Goal: Task Accomplishment & Management: Use online tool/utility

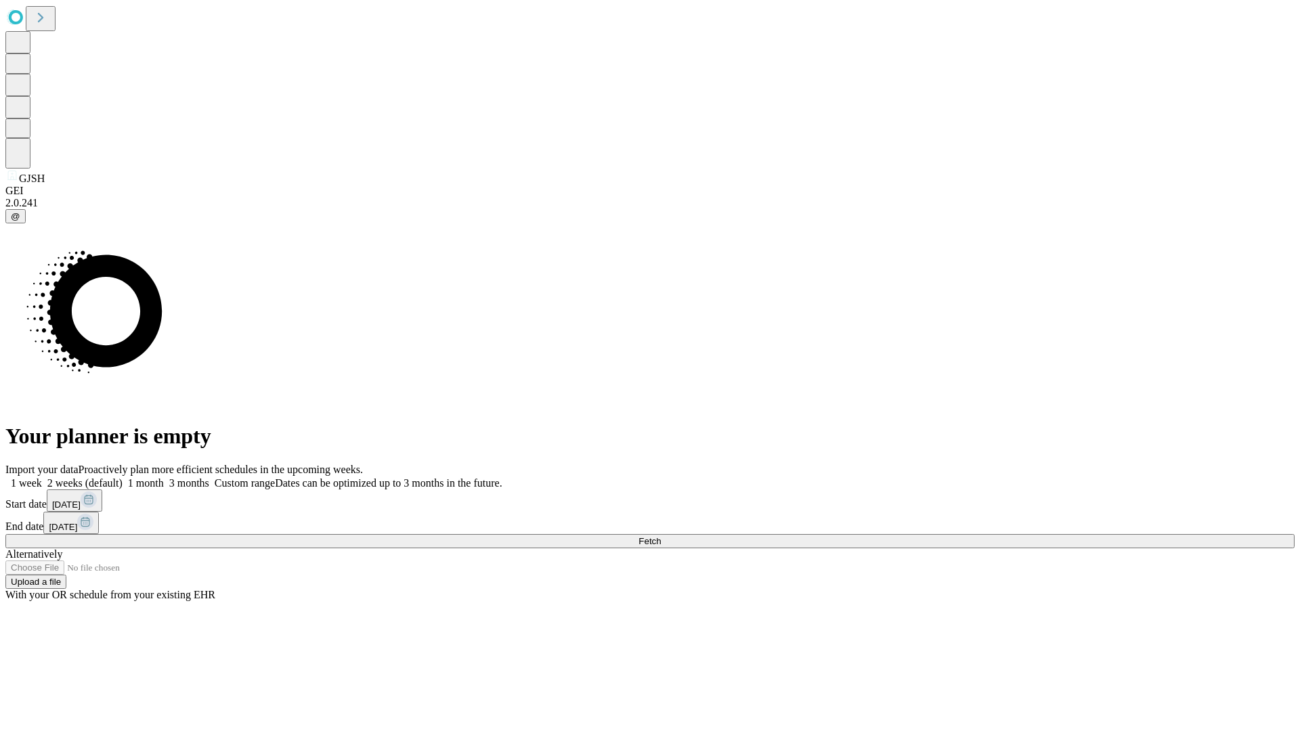
click at [42, 477] on label "1 week" at bounding box center [23, 483] width 37 height 12
click at [661, 536] on span "Fetch" at bounding box center [649, 541] width 22 height 10
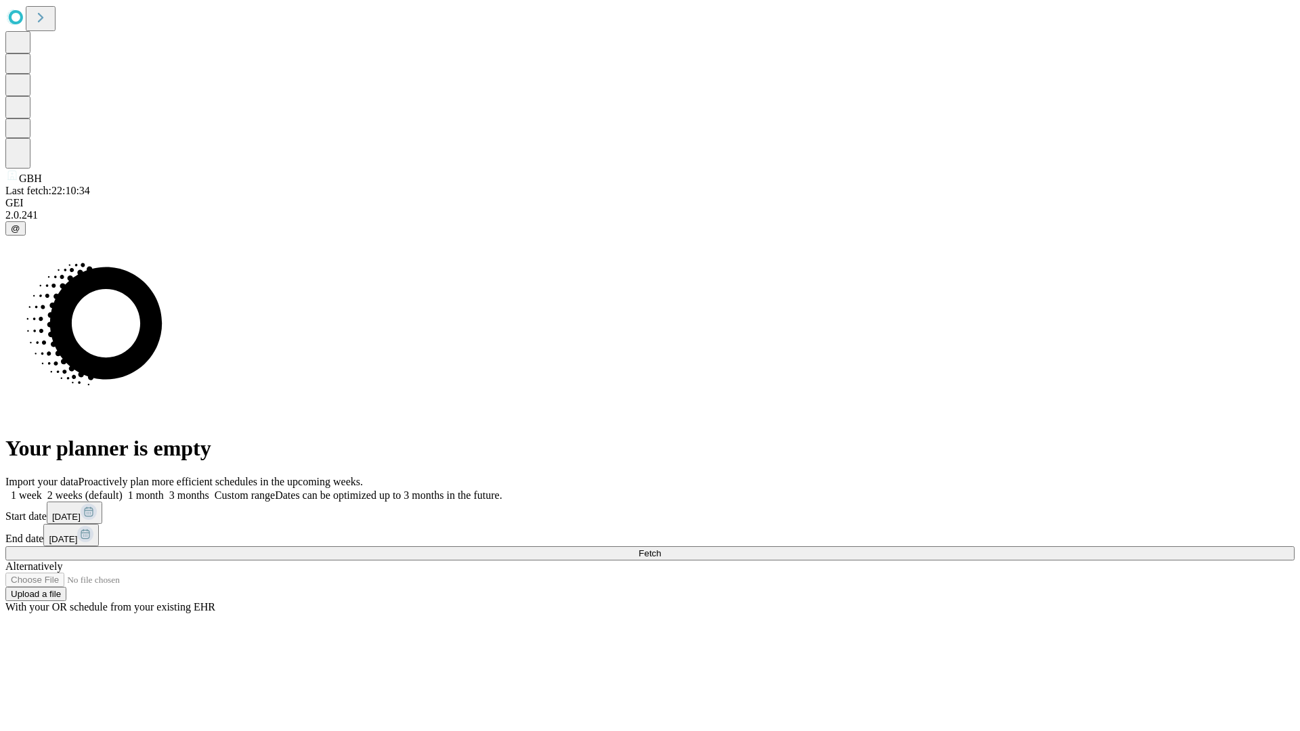
click at [42, 489] on label "1 week" at bounding box center [23, 495] width 37 height 12
click at [661, 548] on span "Fetch" at bounding box center [649, 553] width 22 height 10
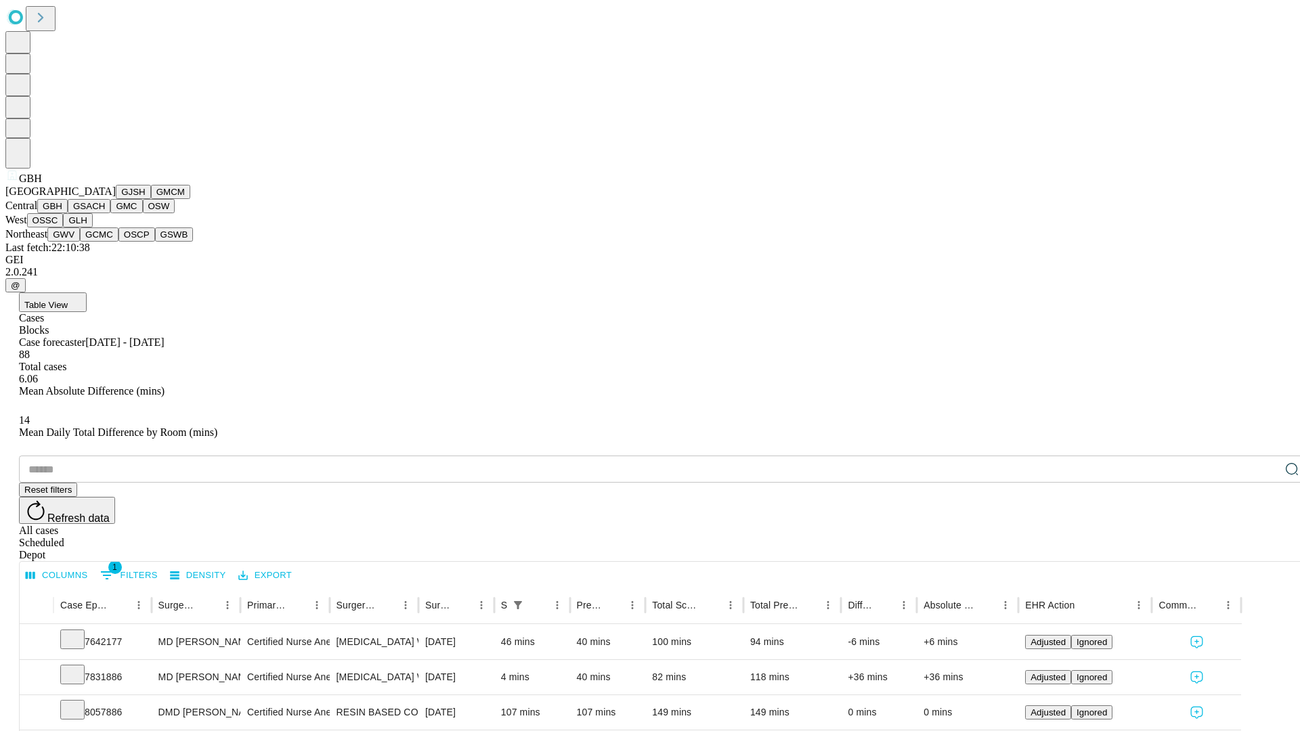
click at [105, 213] on button "GSACH" at bounding box center [89, 206] width 43 height 14
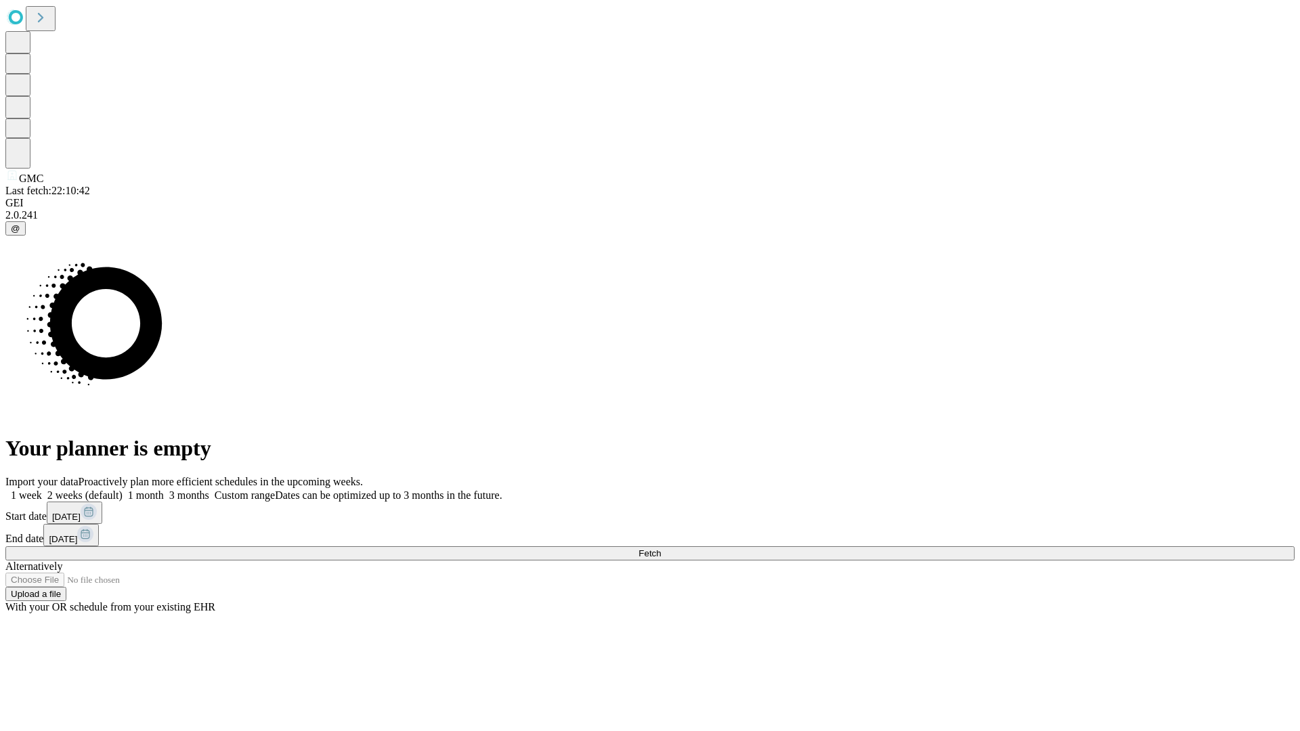
click at [42, 489] on label "1 week" at bounding box center [23, 495] width 37 height 12
click at [661, 548] on span "Fetch" at bounding box center [649, 553] width 22 height 10
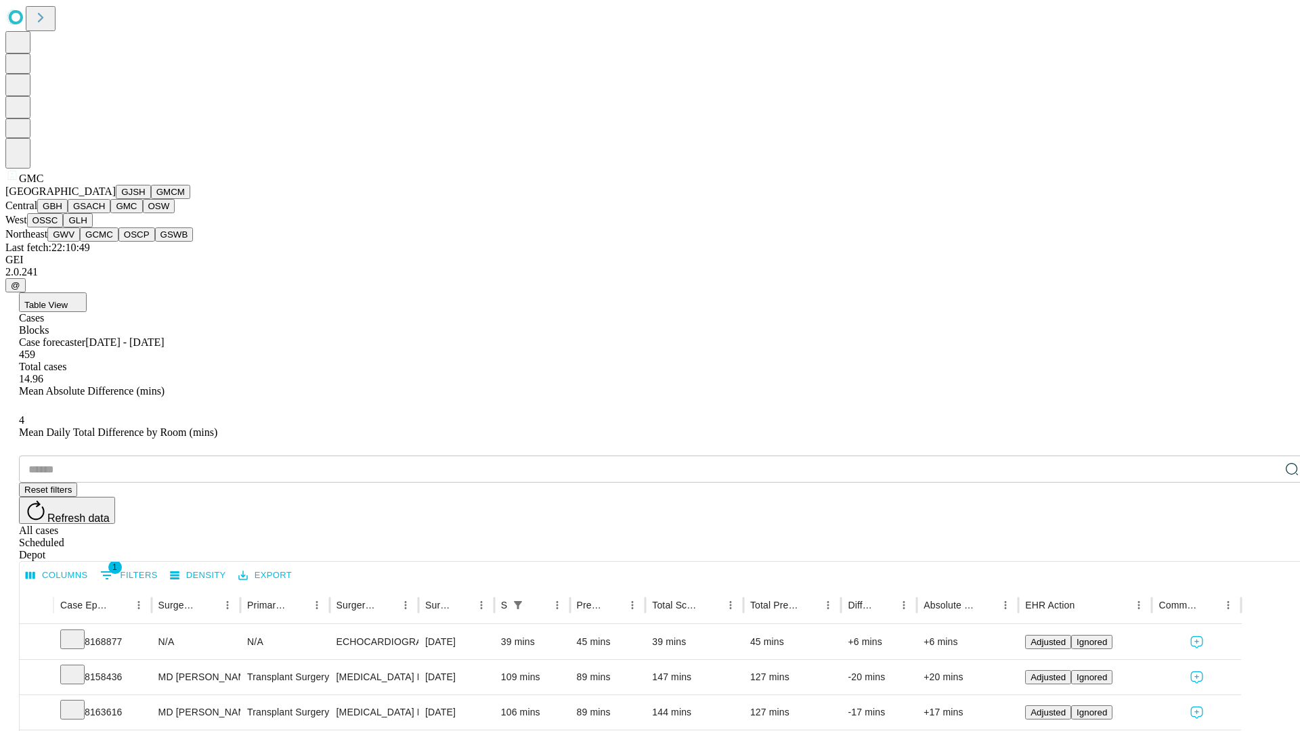
click at [143, 213] on button "OSW" at bounding box center [159, 206] width 32 height 14
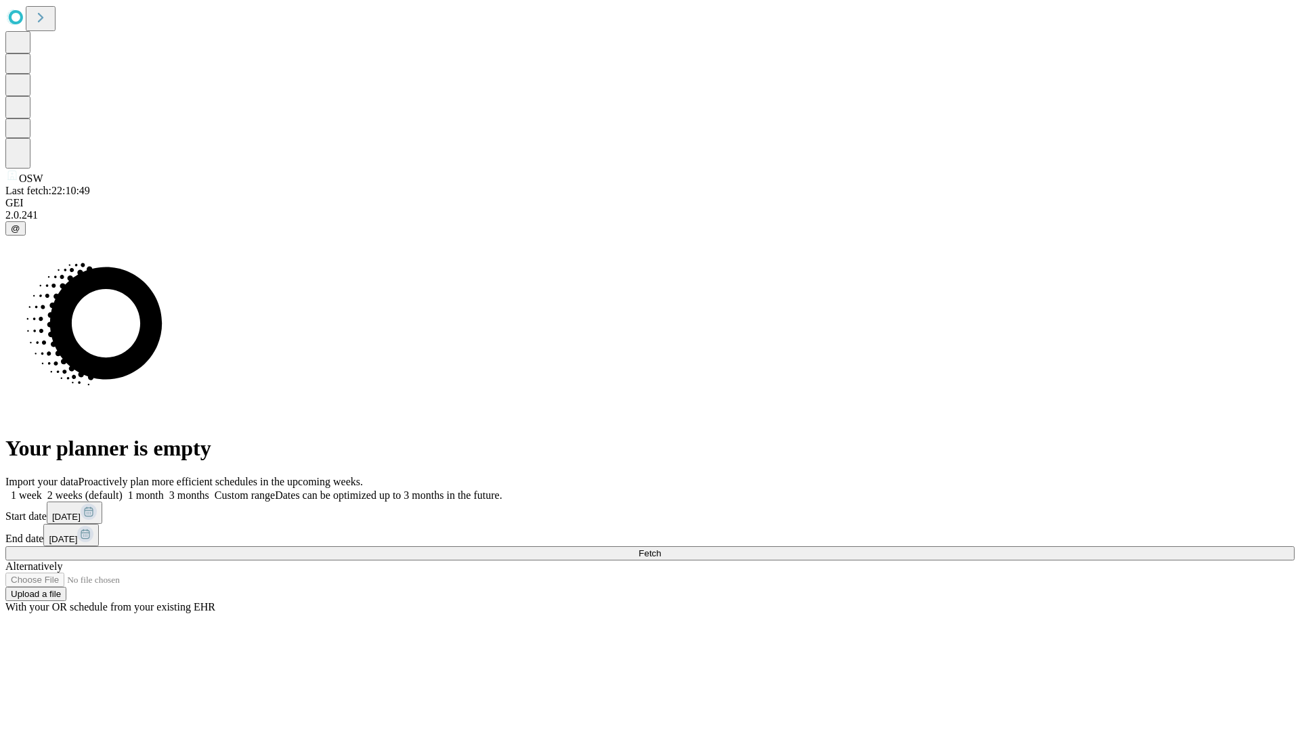
click at [42, 489] on label "1 week" at bounding box center [23, 495] width 37 height 12
click at [661, 548] on span "Fetch" at bounding box center [649, 553] width 22 height 10
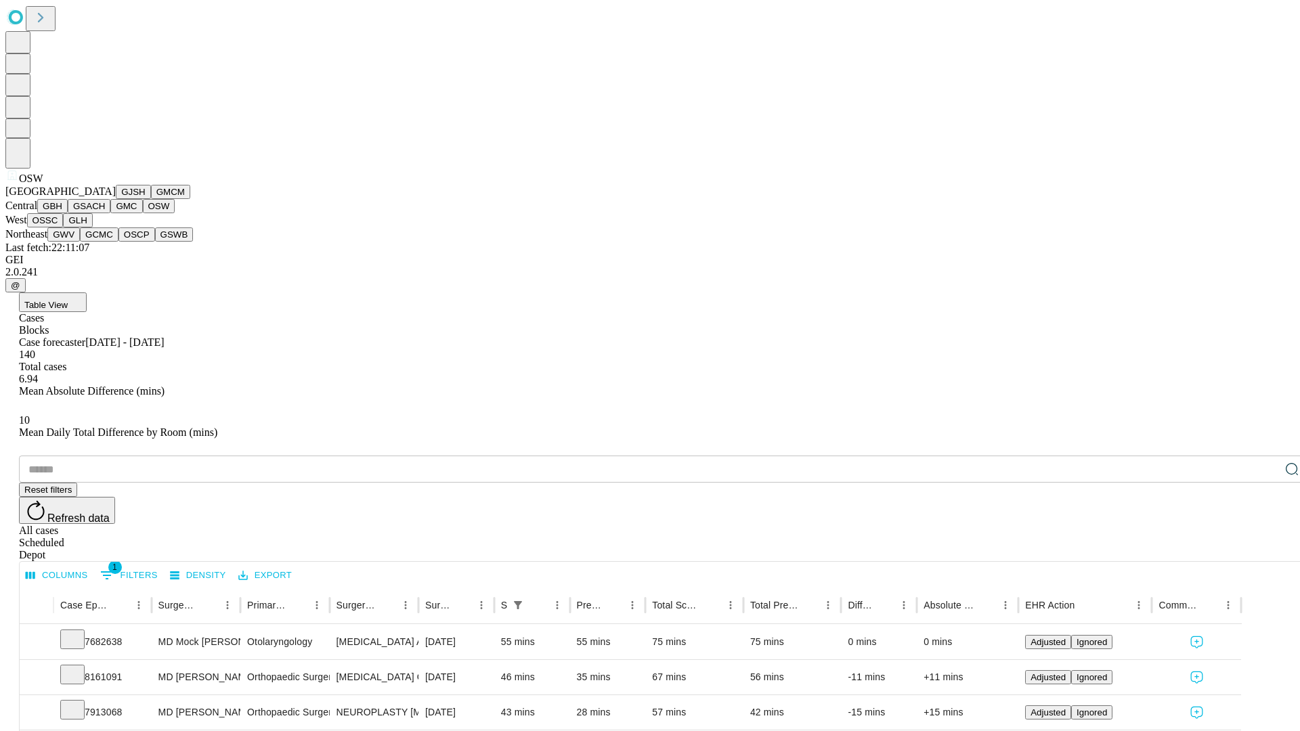
click at [64, 227] on button "OSSC" at bounding box center [45, 220] width 37 height 14
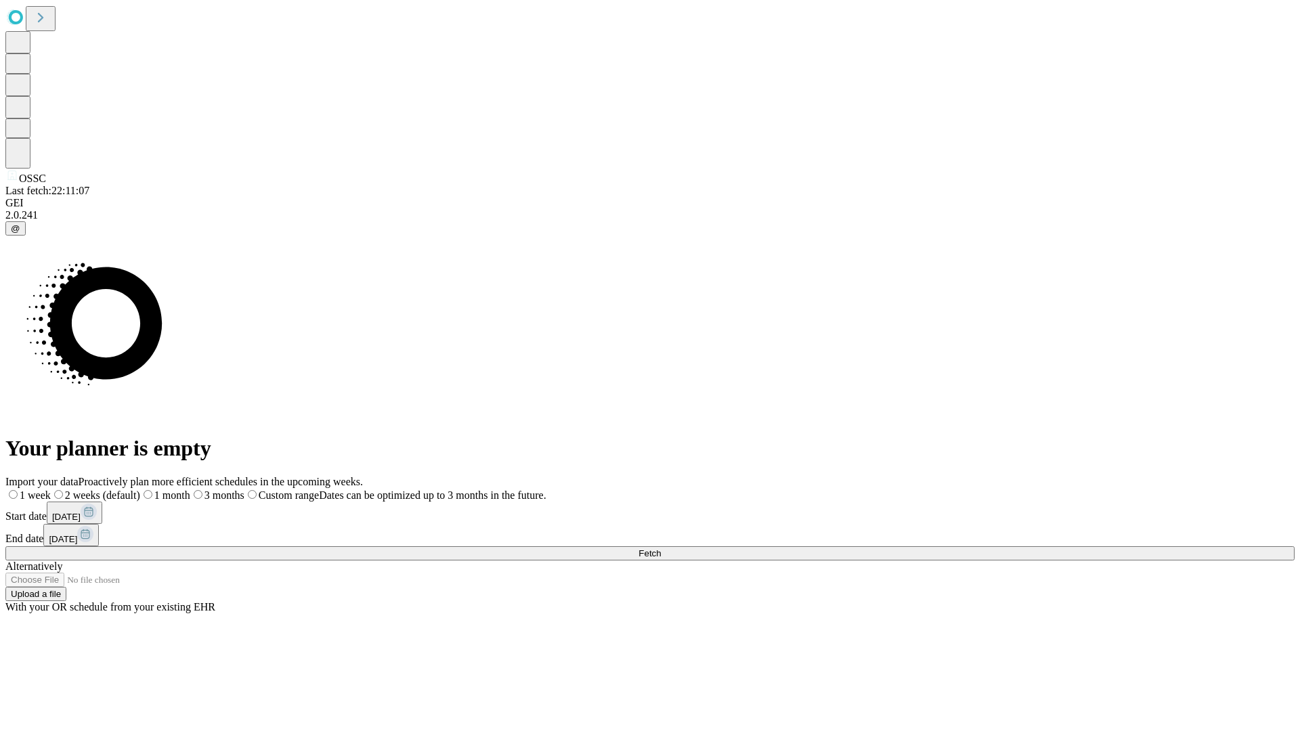
click at [51, 489] on label "1 week" at bounding box center [27, 495] width 45 height 12
click at [661, 548] on span "Fetch" at bounding box center [649, 553] width 22 height 10
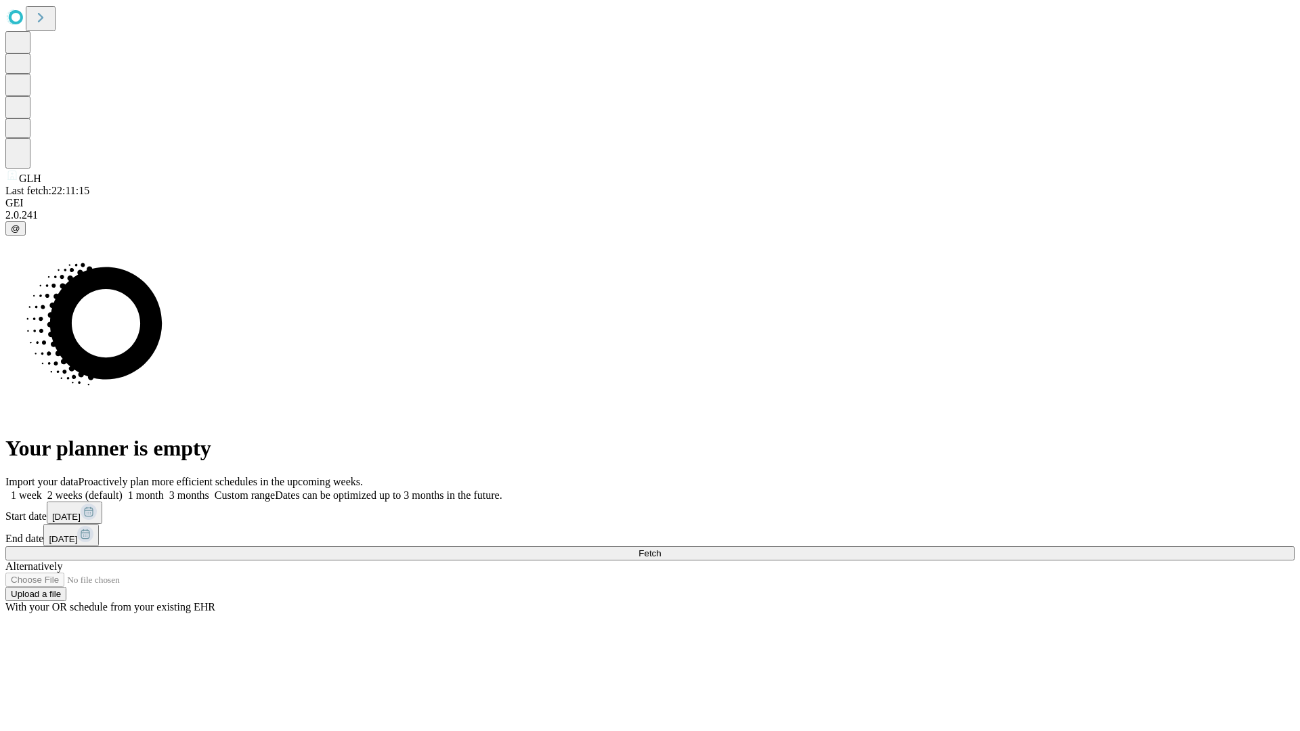
click at [42, 489] on label "1 week" at bounding box center [23, 495] width 37 height 12
click at [661, 548] on span "Fetch" at bounding box center [649, 553] width 22 height 10
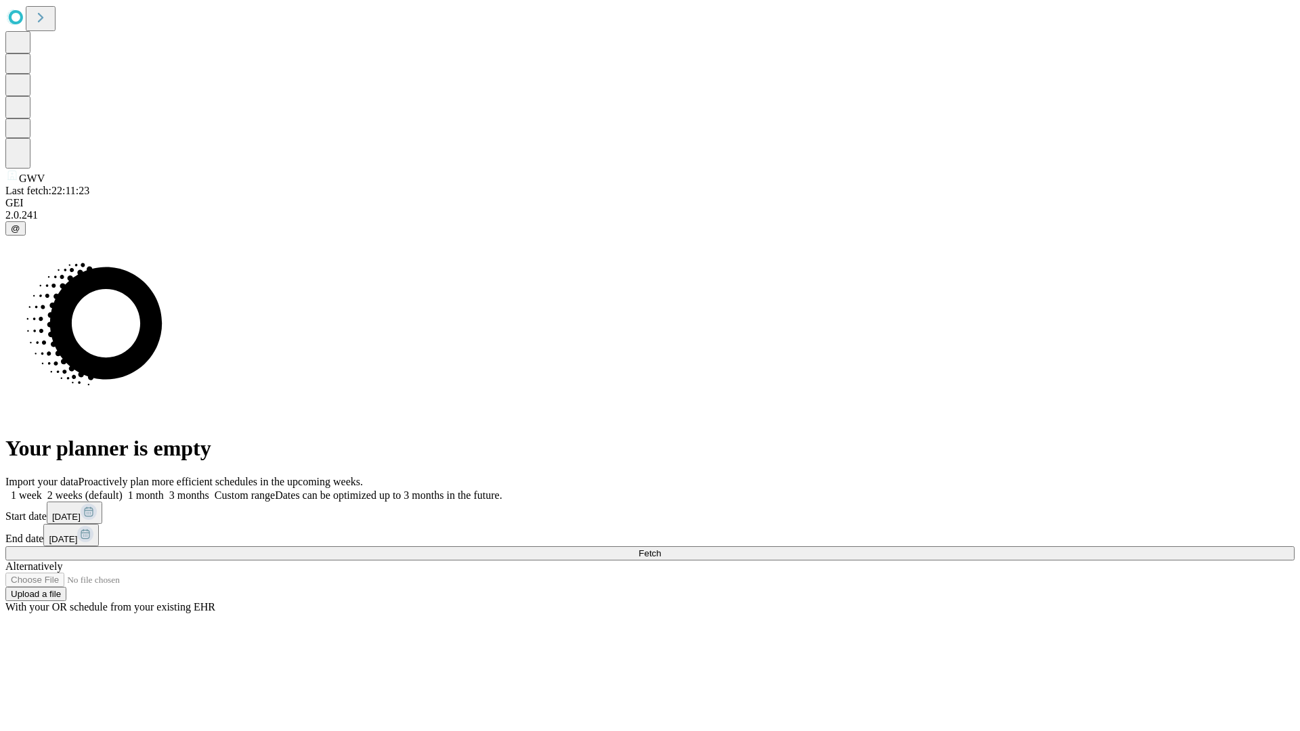
click at [42, 489] on label "1 week" at bounding box center [23, 495] width 37 height 12
click at [661, 548] on span "Fetch" at bounding box center [649, 553] width 22 height 10
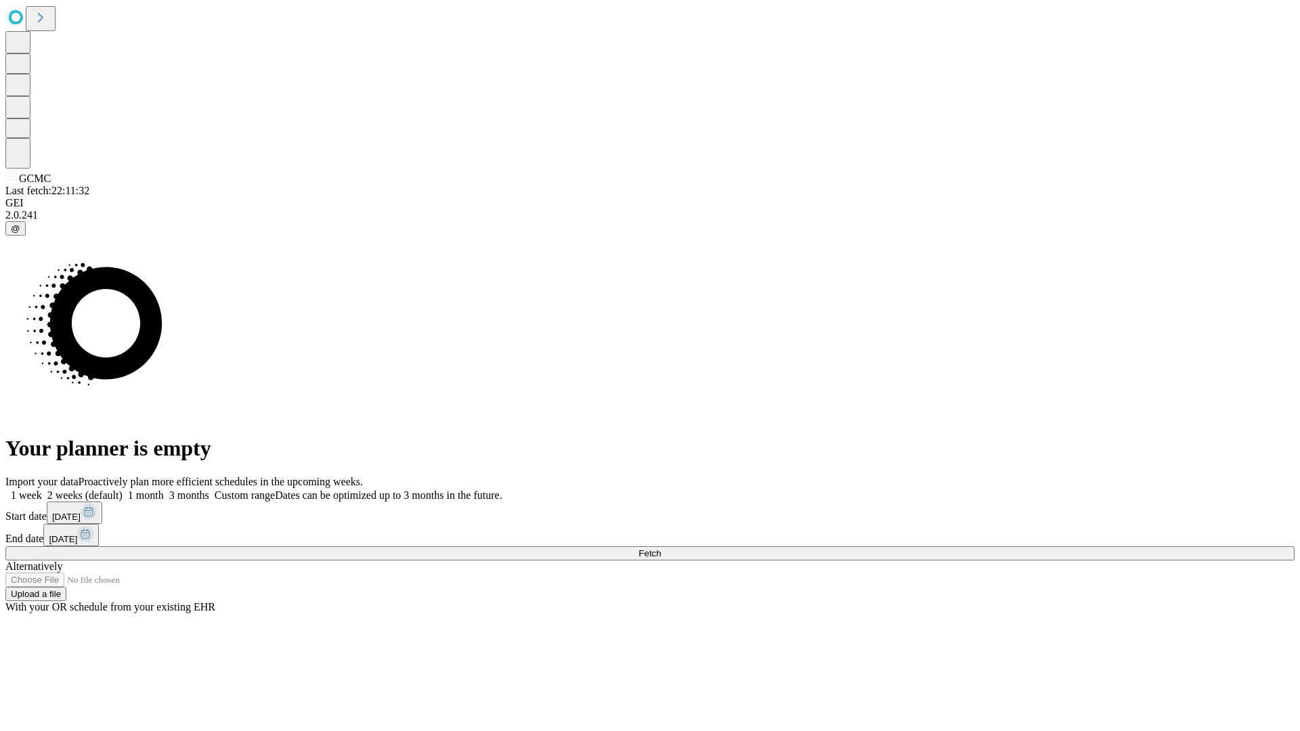
click at [42, 489] on label "1 week" at bounding box center [23, 495] width 37 height 12
click at [661, 548] on span "Fetch" at bounding box center [649, 553] width 22 height 10
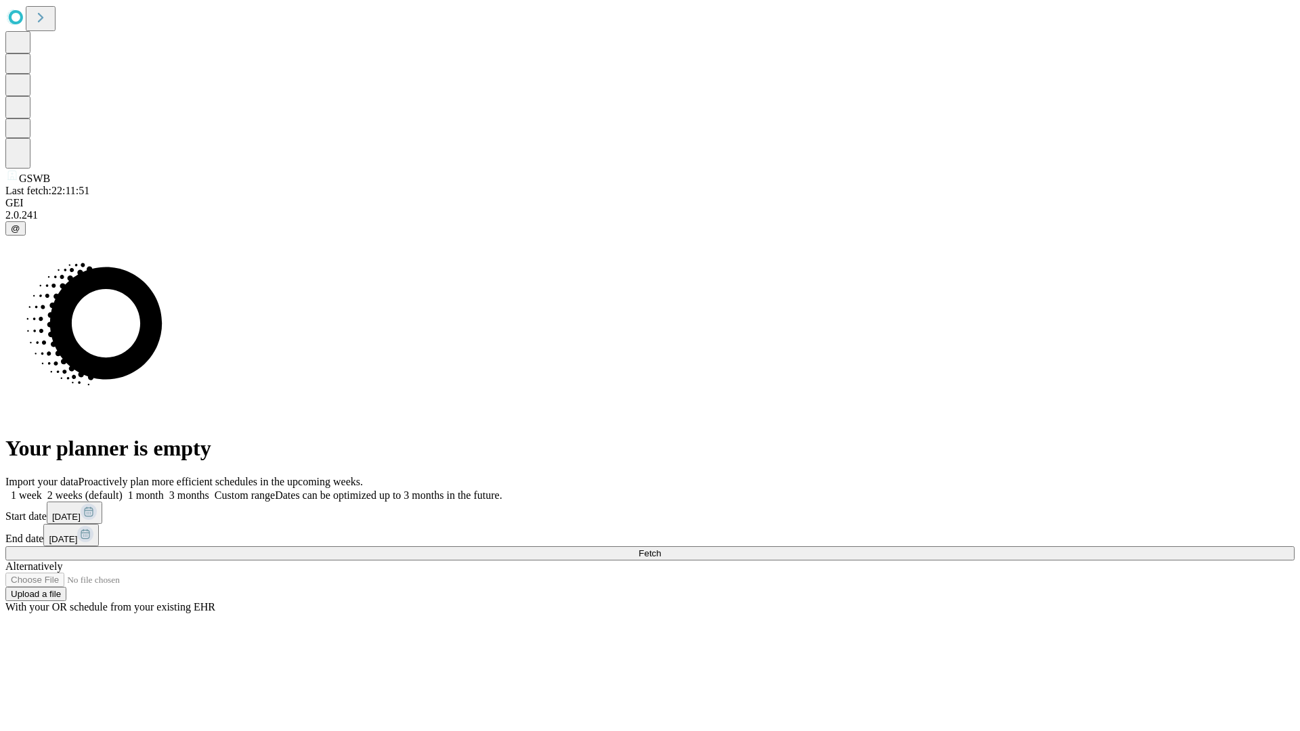
click at [42, 489] on label "1 week" at bounding box center [23, 495] width 37 height 12
click at [661, 548] on span "Fetch" at bounding box center [649, 553] width 22 height 10
